Goal: Check status: Check status

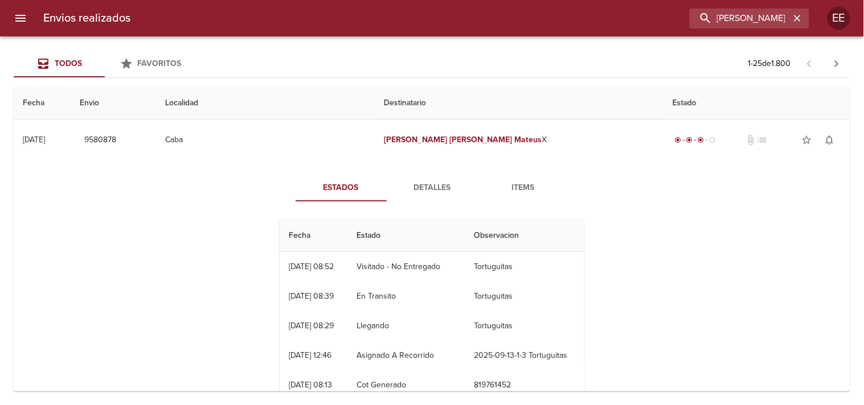
type input "[PERSON_NAME]"
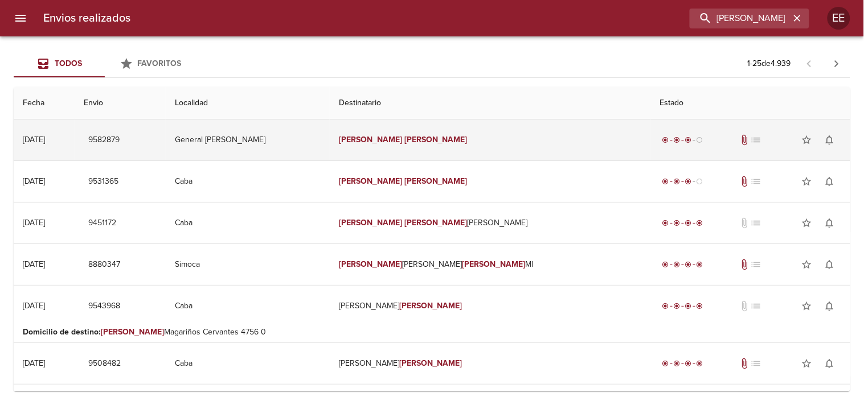
click at [404, 150] on td "[PERSON_NAME]" at bounding box center [490, 140] width 321 height 41
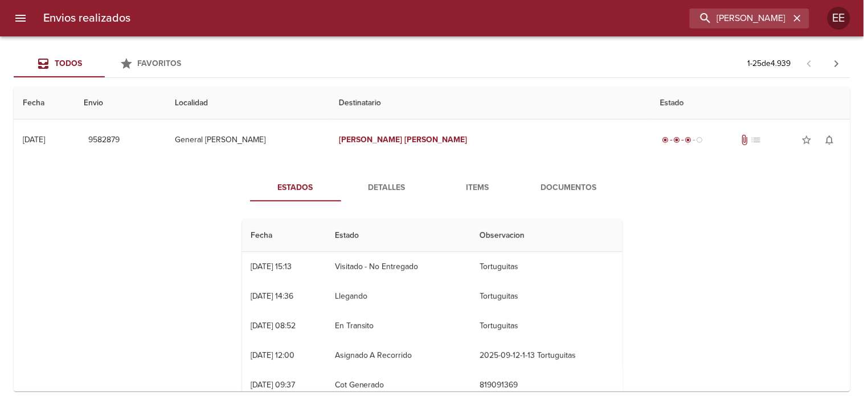
click at [376, 181] on span "Detalles" at bounding box center [386, 188] width 77 height 14
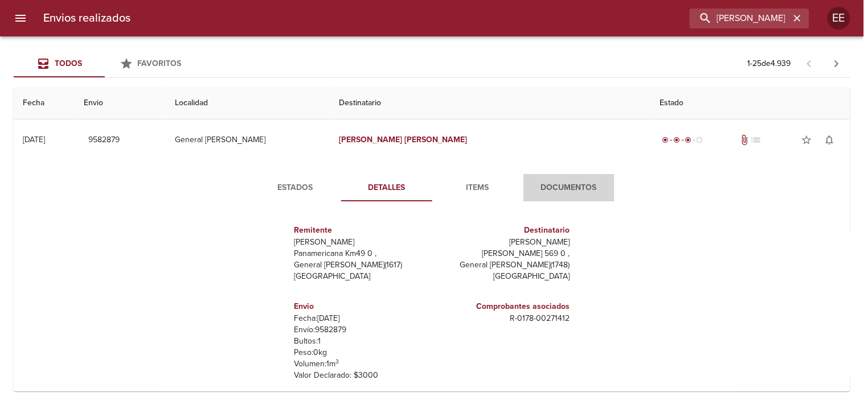
click at [575, 181] on span "Documentos" at bounding box center [568, 188] width 77 height 14
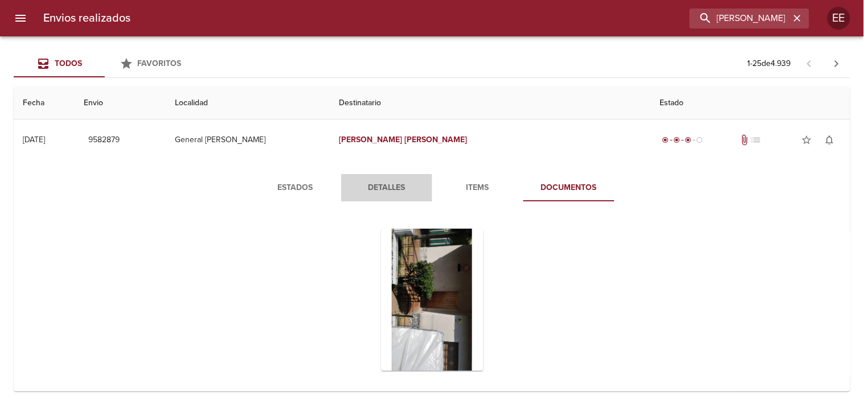
click at [363, 178] on button "Detalles" at bounding box center [386, 187] width 91 height 27
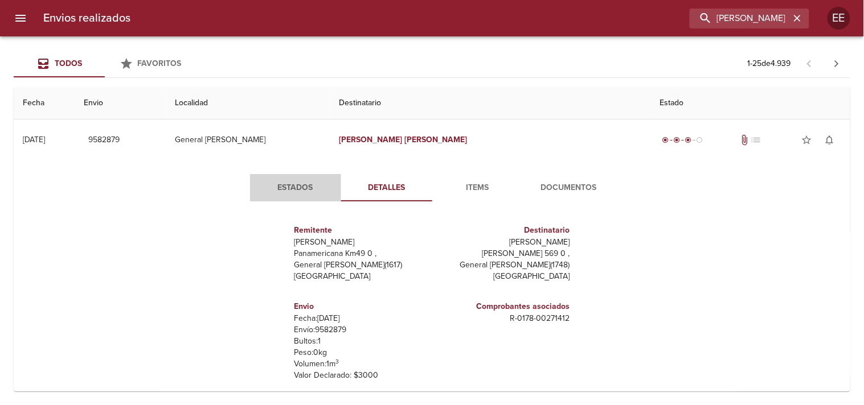
click at [323, 183] on span "Estados" at bounding box center [295, 188] width 77 height 14
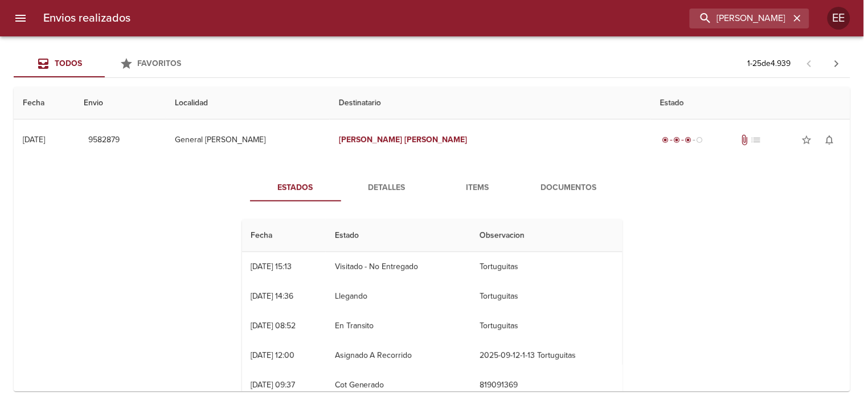
click at [387, 179] on button "Detalles" at bounding box center [386, 187] width 91 height 27
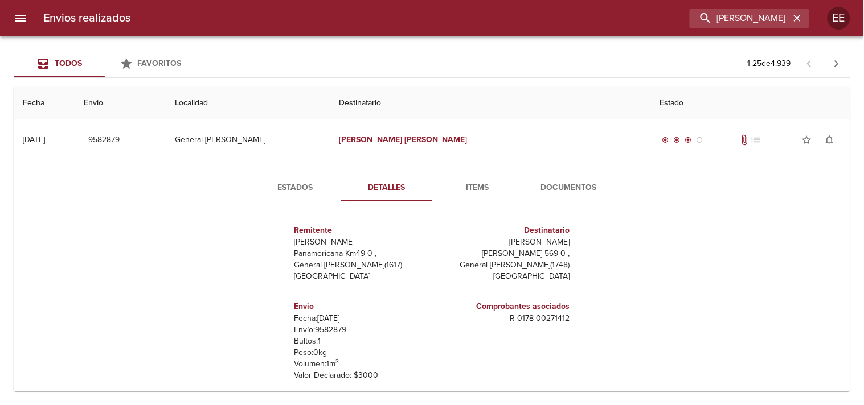
click at [235, 182] on div "Estados Detalles Items Documentos" at bounding box center [432, 187] width 410 height 27
click at [281, 185] on span "Estados" at bounding box center [295, 188] width 77 height 14
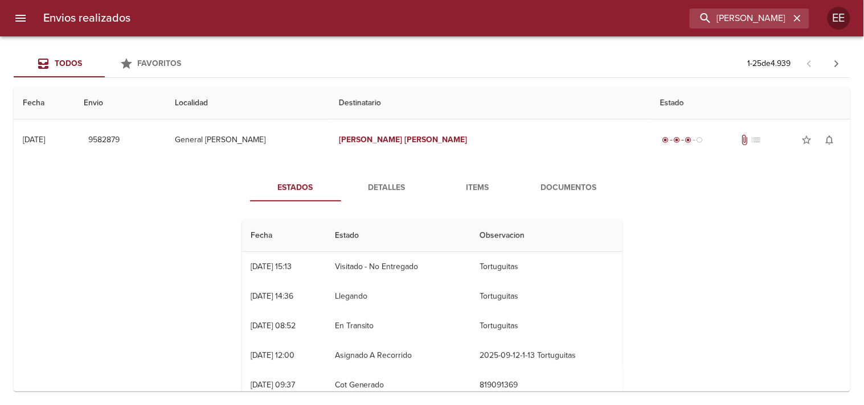
click at [570, 192] on span "Documentos" at bounding box center [568, 188] width 77 height 14
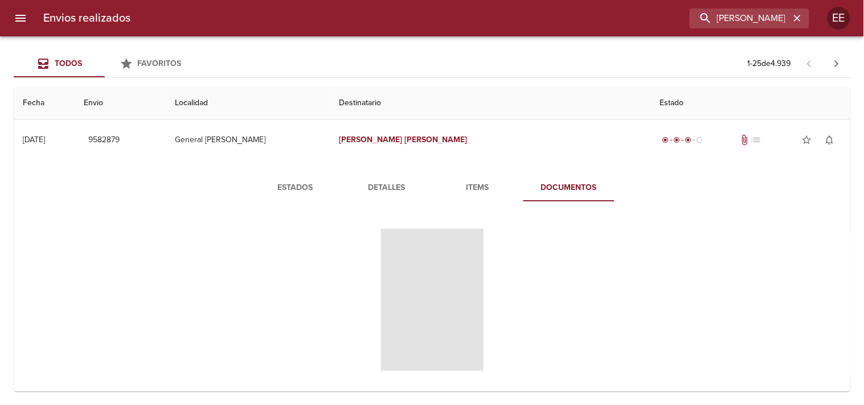
scroll to position [63, 0]
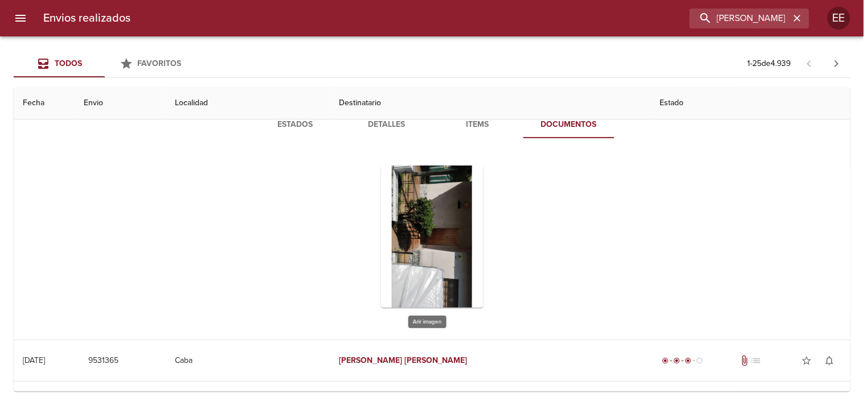
click at [430, 229] on div "Tabla de envíos del cliente" at bounding box center [432, 237] width 102 height 142
